Goal: Information Seeking & Learning: Learn about a topic

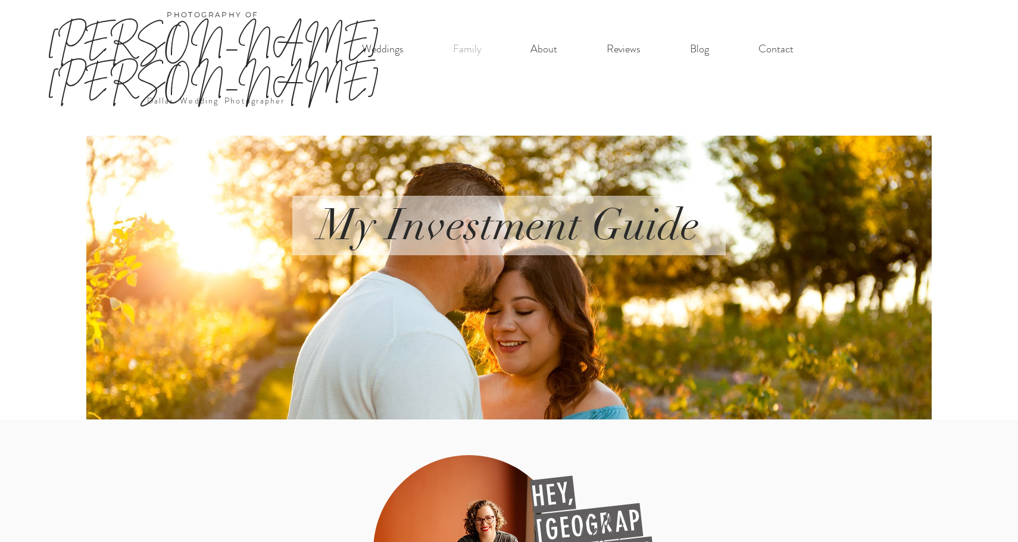
scroll to position [2922, 0]
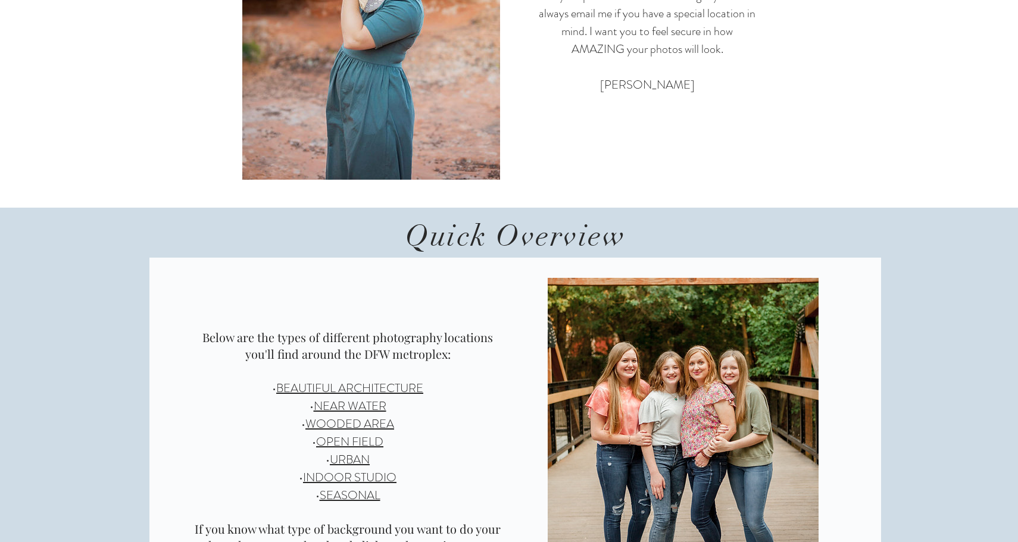
scroll to position [726, 0]
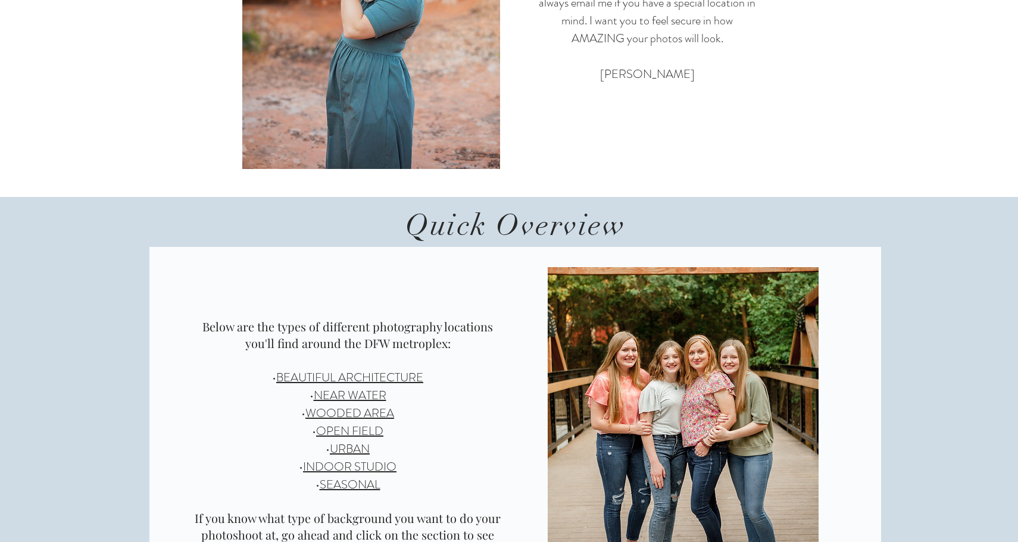
click at [392, 379] on link "BEAUTIFUL ARCHITECTURE" at bounding box center [349, 377] width 147 height 17
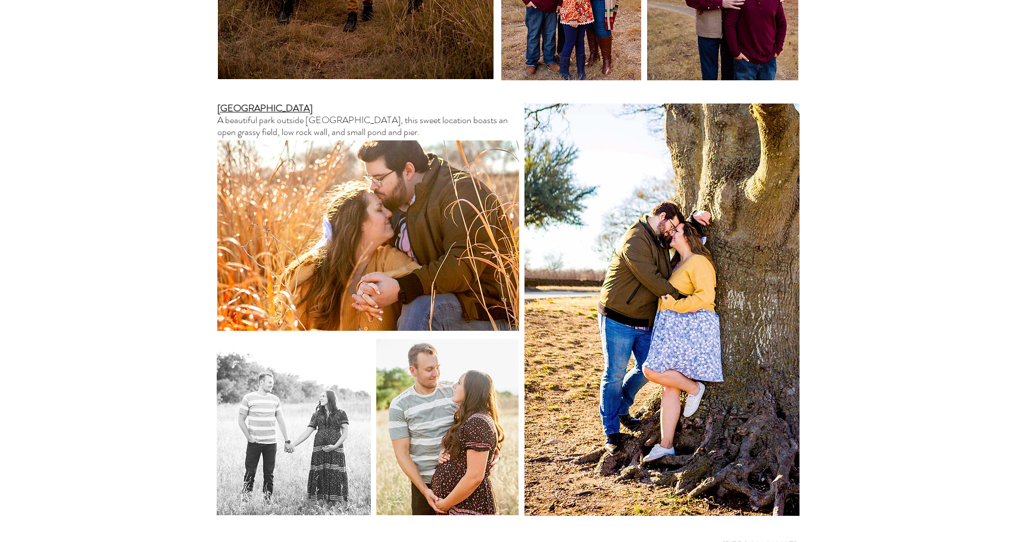
scroll to position [7302, 0]
